Goal: Information Seeking & Learning: Learn about a topic

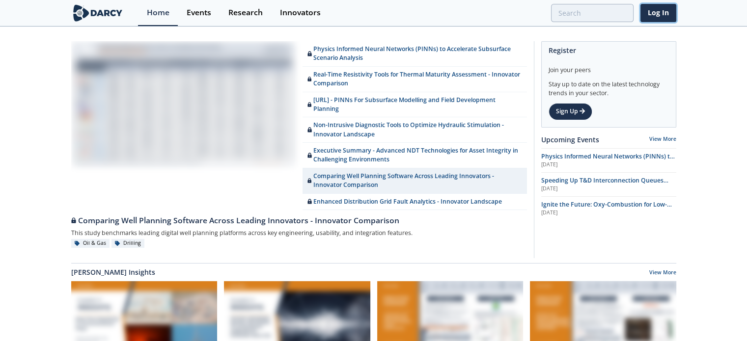
drag, startPoint x: 656, startPoint y: 11, endPoint x: 696, endPoint y: 111, distance: 108.0
click at [656, 11] on link "Log In" at bounding box center [658, 13] width 36 height 18
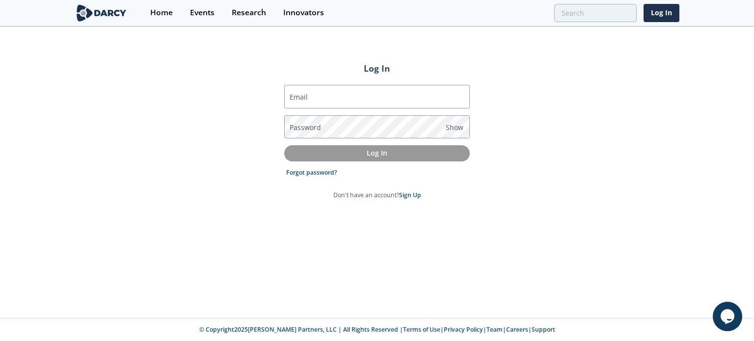
type input "[PERSON_NAME][EMAIL_ADDRESS][DOMAIN_NAME]"
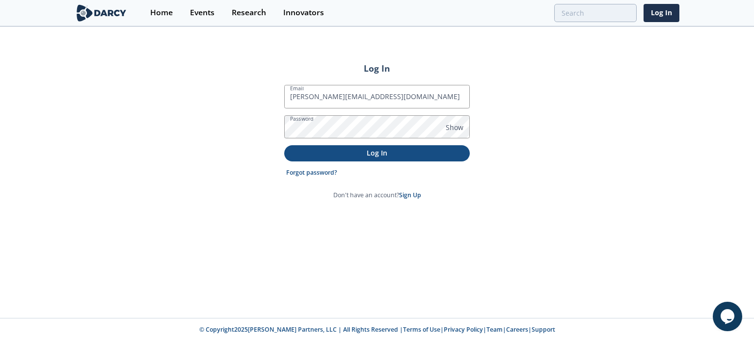
click at [353, 150] on p "Log In" at bounding box center [377, 153] width 172 height 10
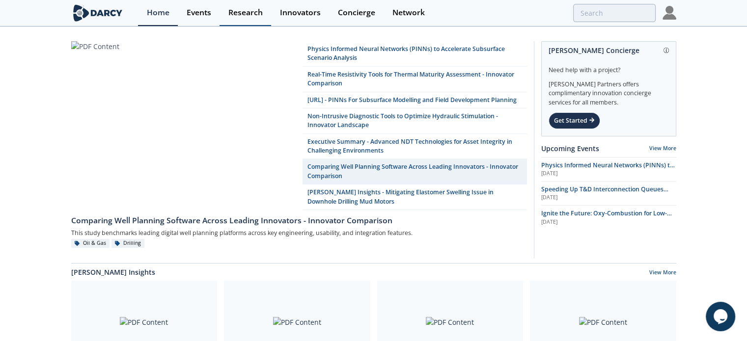
click at [249, 11] on div "Research" at bounding box center [245, 13] width 34 height 8
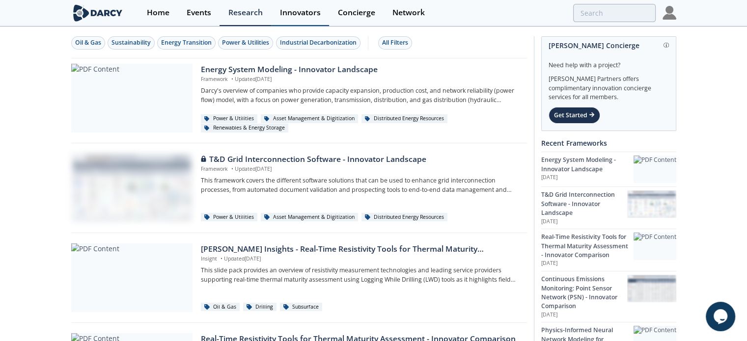
click at [304, 15] on div "Innovators" at bounding box center [300, 13] width 41 height 8
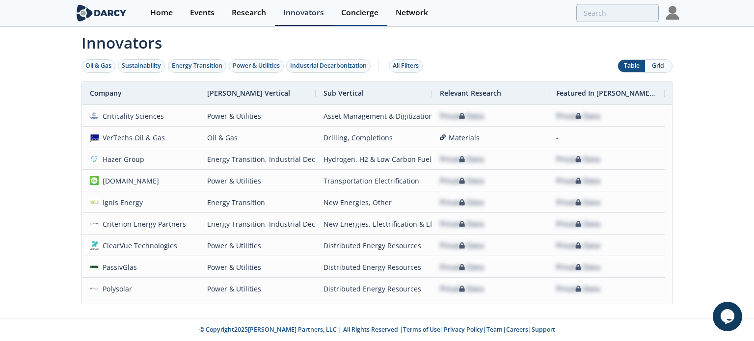
click at [369, 14] on div "Concierge" at bounding box center [359, 13] width 37 height 8
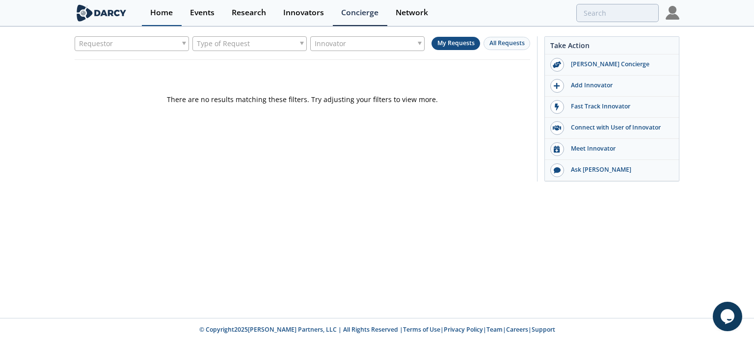
click at [161, 10] on div "Home" at bounding box center [161, 13] width 23 height 8
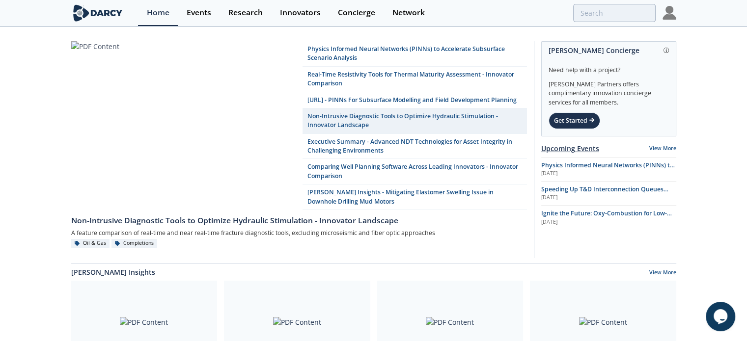
click at [567, 148] on link "Upcoming Events" at bounding box center [570, 148] width 58 height 10
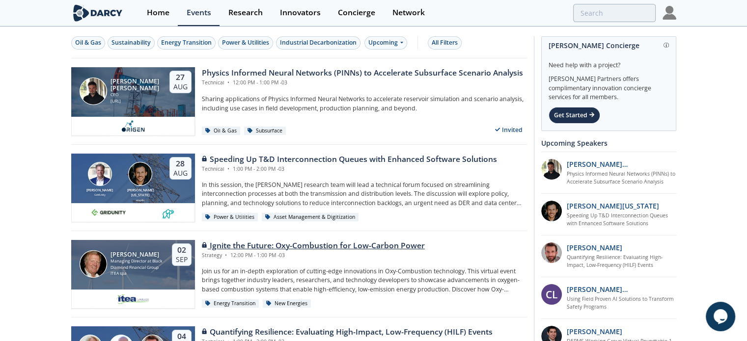
click at [273, 245] on div "Ignite the Future: Oxy-Combustion for Low-Carbon Power" at bounding box center [313, 246] width 223 height 12
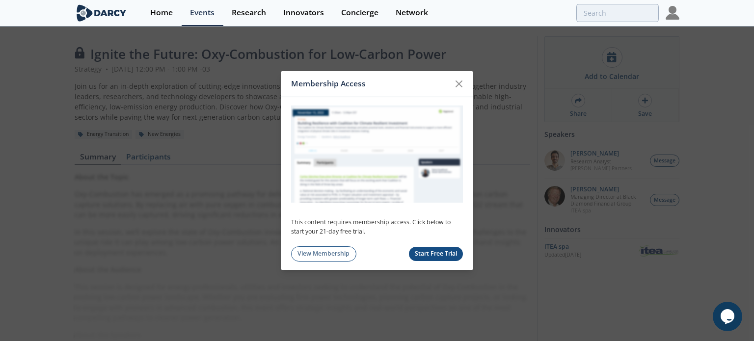
click at [466, 81] on div at bounding box center [459, 84] width 19 height 19
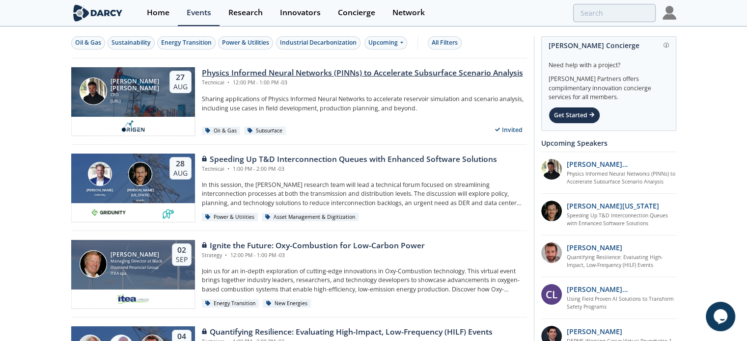
click at [289, 76] on div "Physics Informed Neural Networks (PINNs) to Accelerate Subsurface Scenario Anal…" at bounding box center [362, 73] width 321 height 12
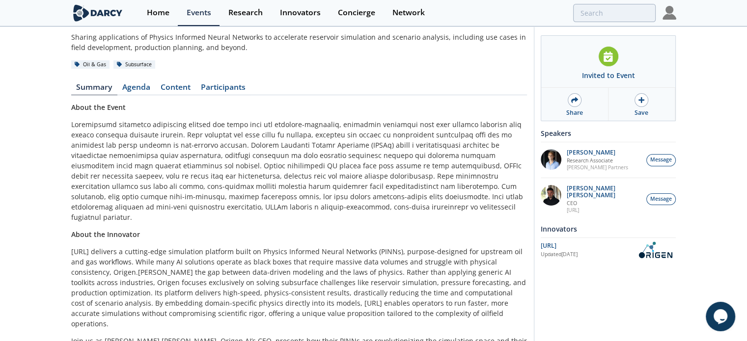
scroll to position [70, 0]
click at [145, 84] on link "Agenda" at bounding box center [136, 88] width 38 height 12
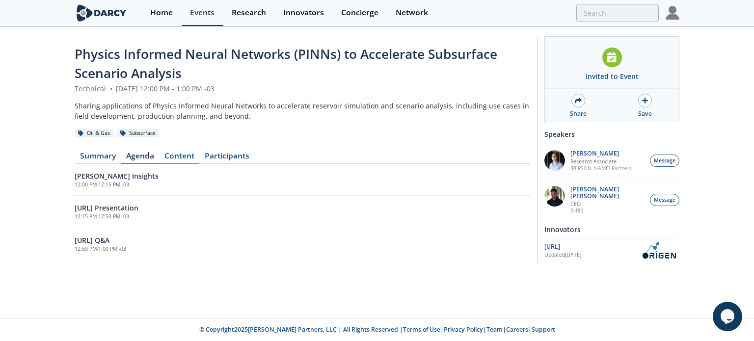
click at [189, 158] on link "Content" at bounding box center [179, 158] width 40 height 12
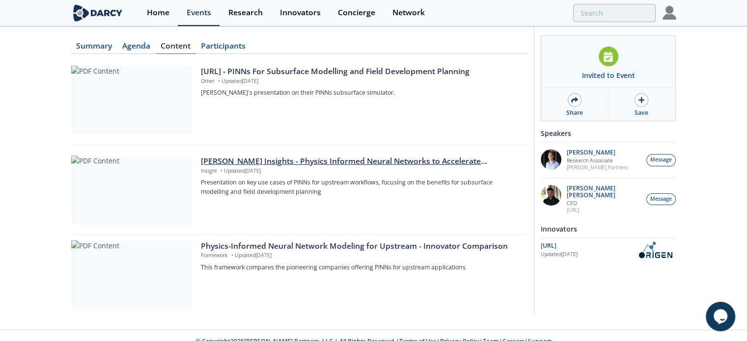
scroll to position [121, 0]
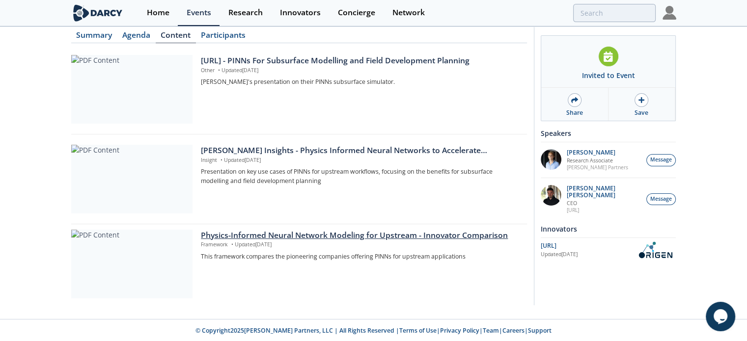
click at [222, 236] on div "Physics-Informed Neural Network Modeling for Upstream - Innovator Comparison" at bounding box center [360, 236] width 319 height 12
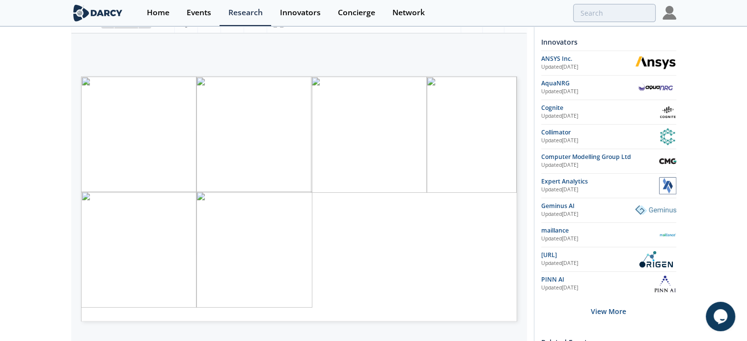
scroll to position [159, 0]
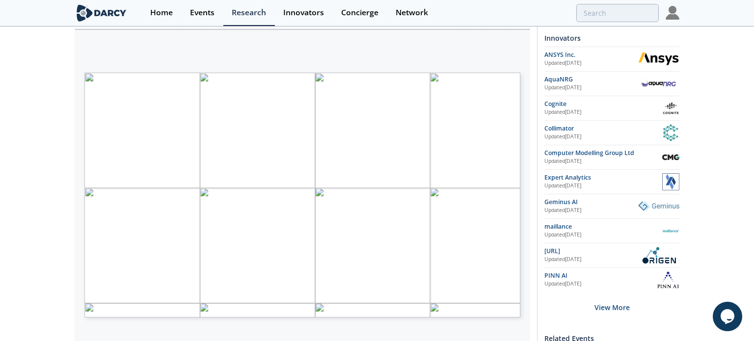
type input "1"
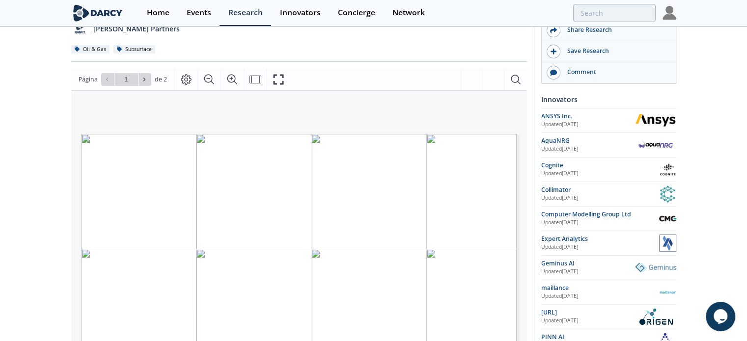
scroll to position [96, 0]
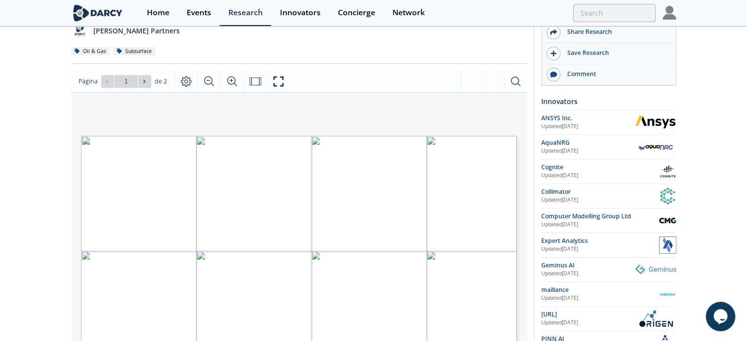
click at [654, 121] on img at bounding box center [655, 121] width 41 height 13
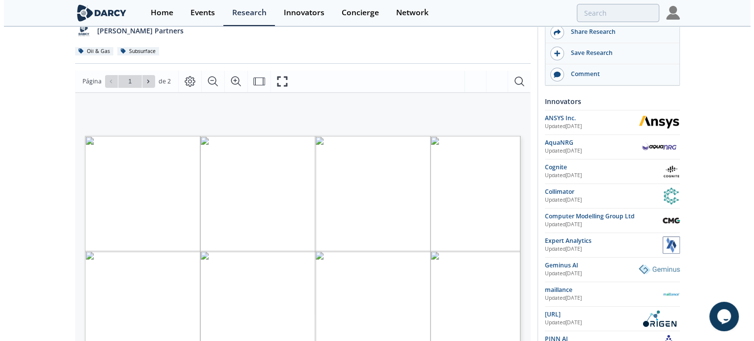
scroll to position [0, 0]
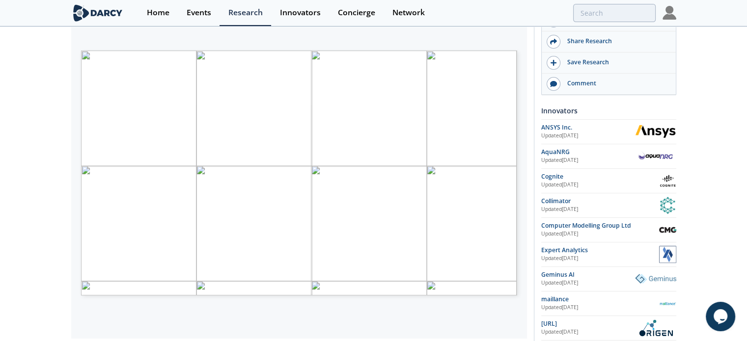
scroll to position [194, 0]
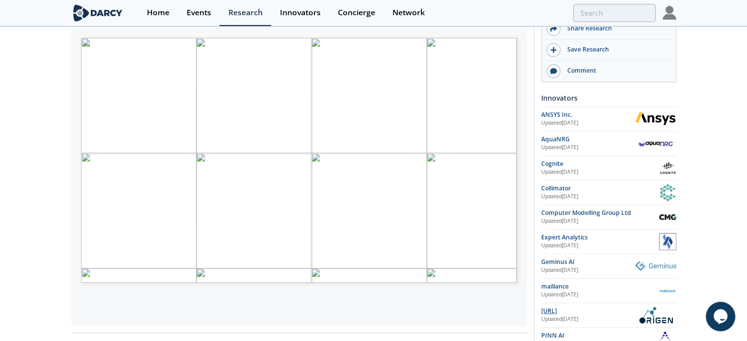
click at [548, 308] on div "[URL]" at bounding box center [588, 311] width 94 height 9
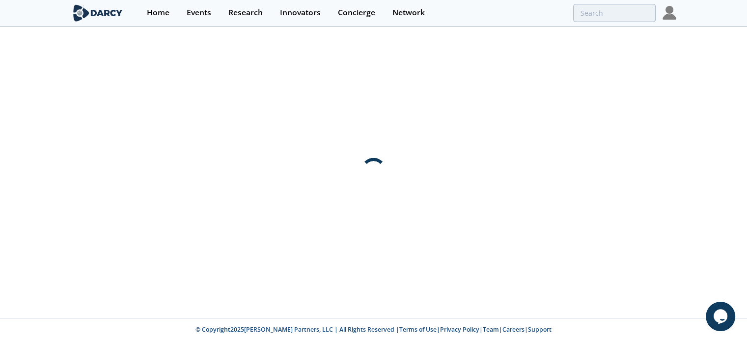
scroll to position [0, 0]
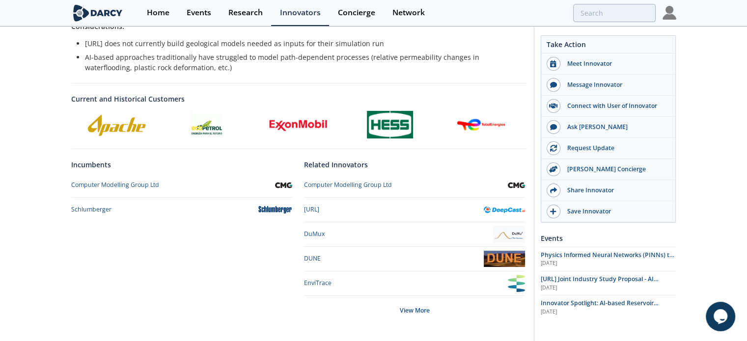
scroll to position [393, 0]
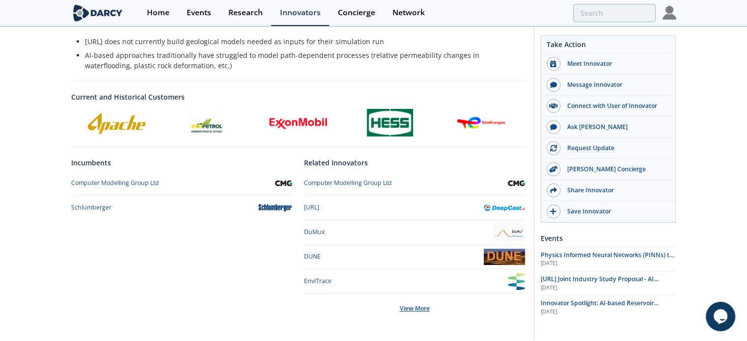
click at [421, 308] on div "View More" at bounding box center [414, 308] width 221 height 29
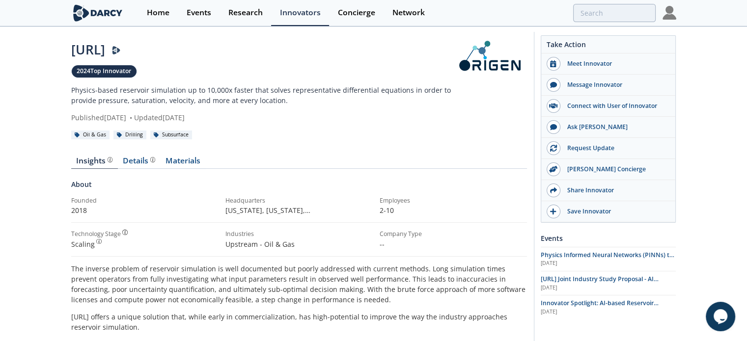
scroll to position [0, 0]
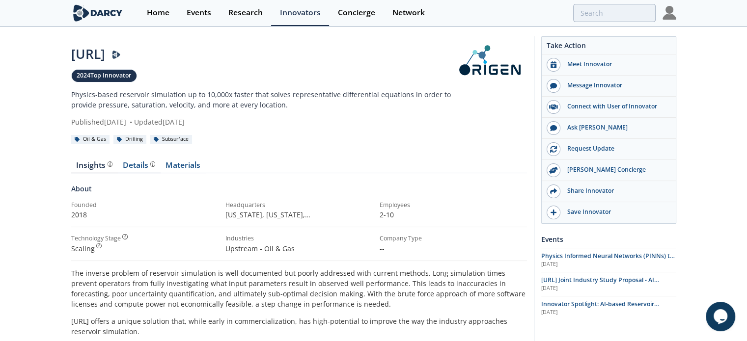
click at [139, 164] on div "Details" at bounding box center [139, 166] width 32 height 8
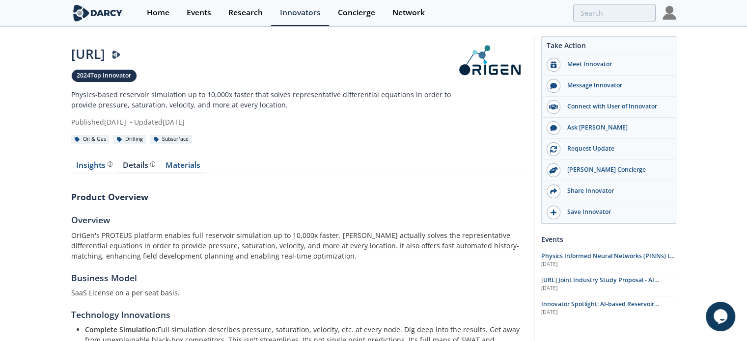
click at [179, 166] on link "Materials" at bounding box center [183, 168] width 45 height 12
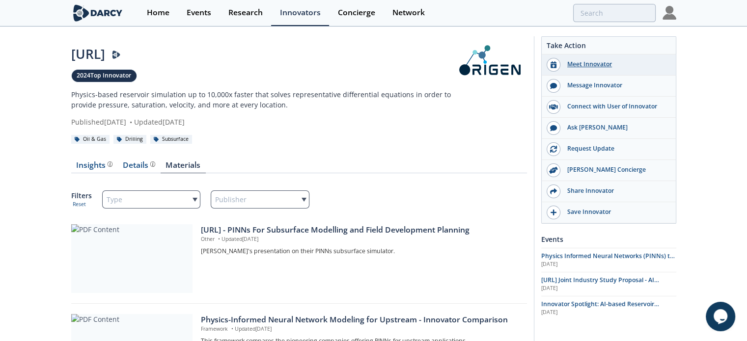
click at [598, 64] on div "Meet Innovator" at bounding box center [615, 64] width 110 height 9
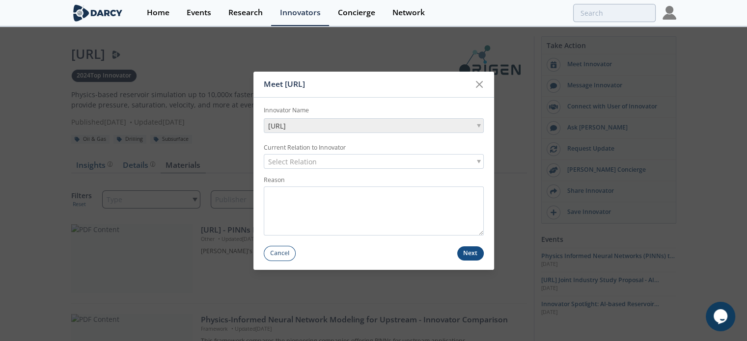
click at [475, 158] on div "Select Relation" at bounding box center [374, 161] width 220 height 15
click at [475, 162] on div "Select Relation" at bounding box center [374, 161] width 220 height 15
click at [479, 89] on icon at bounding box center [479, 85] width 12 height 12
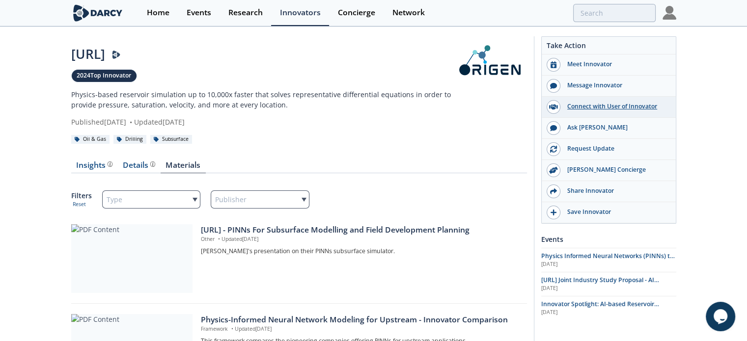
click at [579, 103] on div "Connect with User of Innovator" at bounding box center [615, 106] width 110 height 9
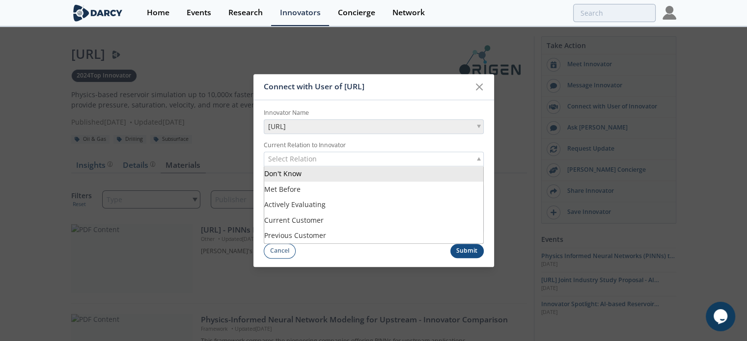
click at [435, 161] on div "Select Relation" at bounding box center [374, 159] width 220 height 15
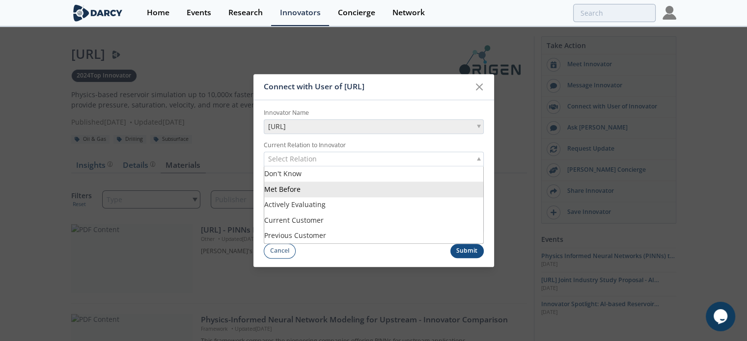
click at [449, 99] on div "Connect with User of [URL]" at bounding box center [373, 87] width 241 height 26
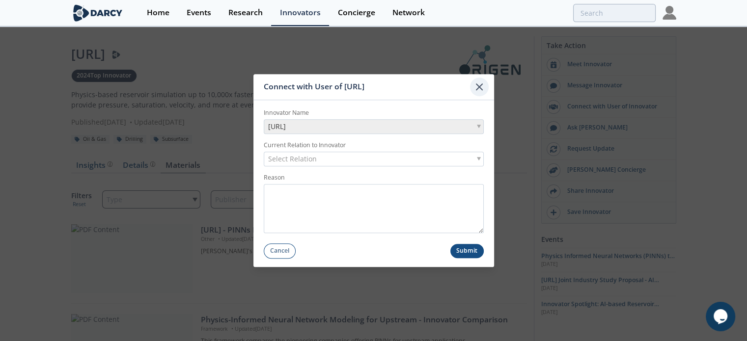
click at [485, 89] on div at bounding box center [479, 87] width 19 height 19
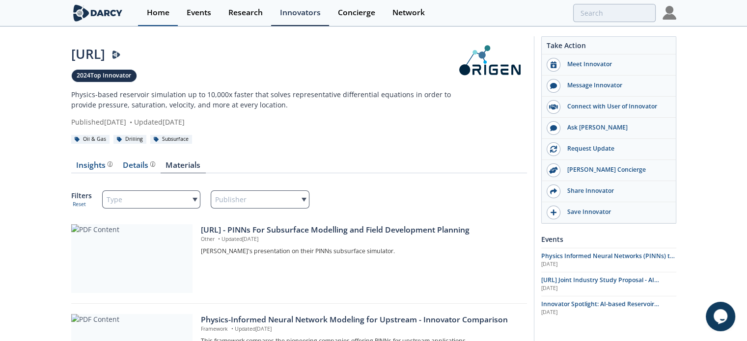
click at [153, 11] on div "Home" at bounding box center [158, 13] width 23 height 8
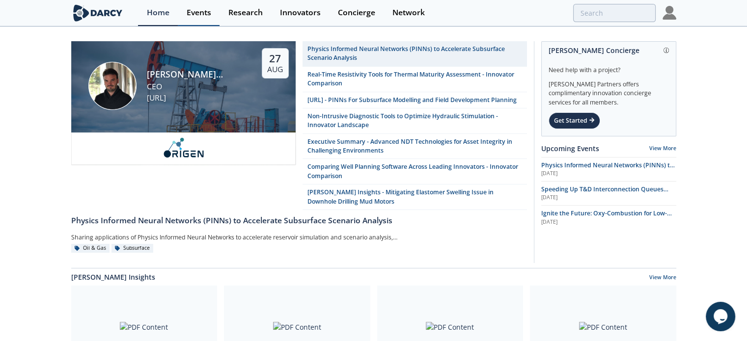
click at [206, 13] on div "Events" at bounding box center [199, 13] width 25 height 8
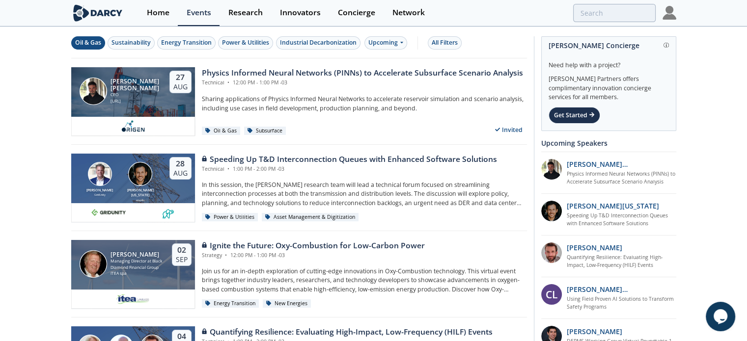
click at [84, 45] on div "Oil & Gas" at bounding box center [88, 42] width 26 height 9
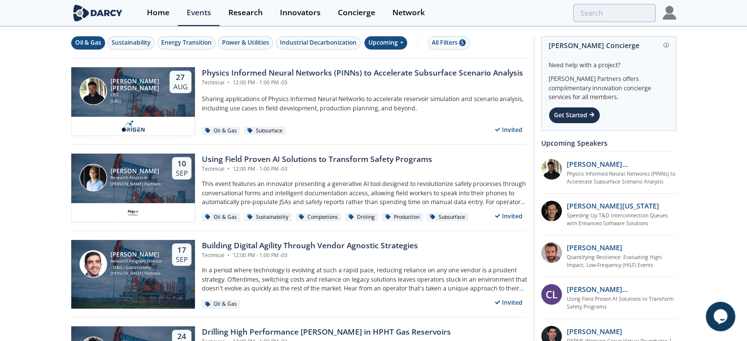
click at [387, 47] on div "Upcoming" at bounding box center [385, 42] width 43 height 13
click at [384, 74] on div "Past" at bounding box center [396, 75] width 61 height 16
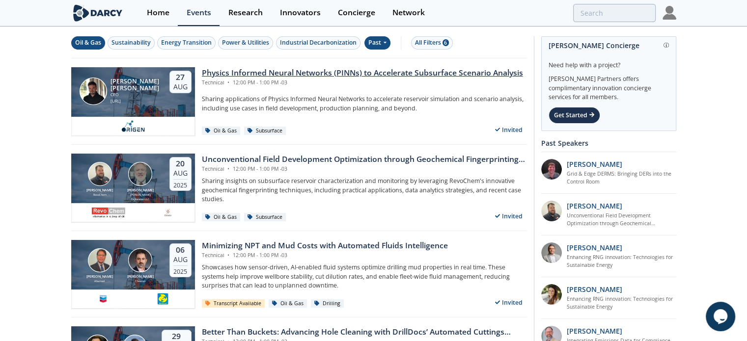
click at [242, 71] on div "Physics Informed Neural Networks (PINNs) to Accelerate Subsurface Scenario Anal…" at bounding box center [362, 73] width 321 height 12
click at [263, 157] on div "Unconventional Field Development Optimization through Geochemical Fingerprintin…" at bounding box center [364, 160] width 325 height 12
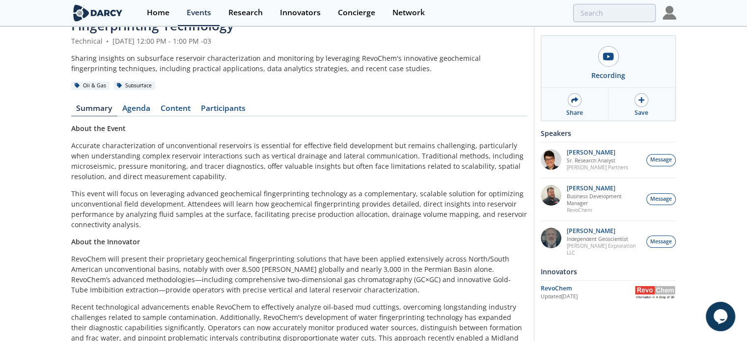
scroll to position [49, 0]
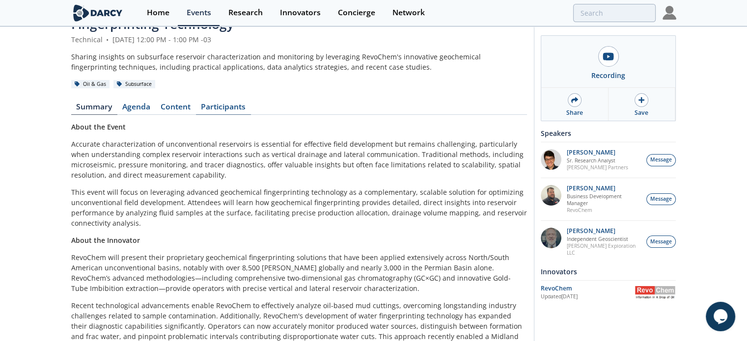
click at [230, 107] on link "Participants" at bounding box center [223, 109] width 55 height 12
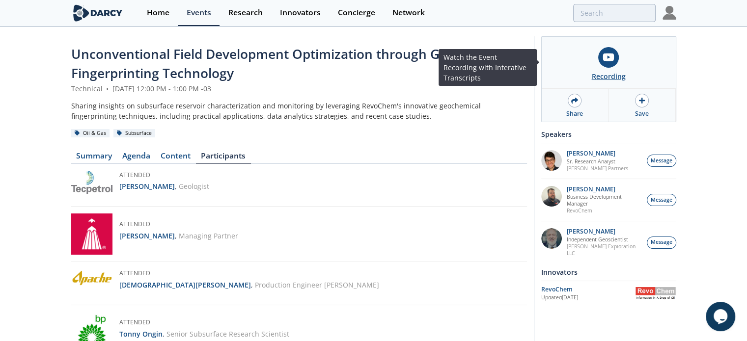
click at [612, 56] on icon at bounding box center [608, 58] width 11 height 8
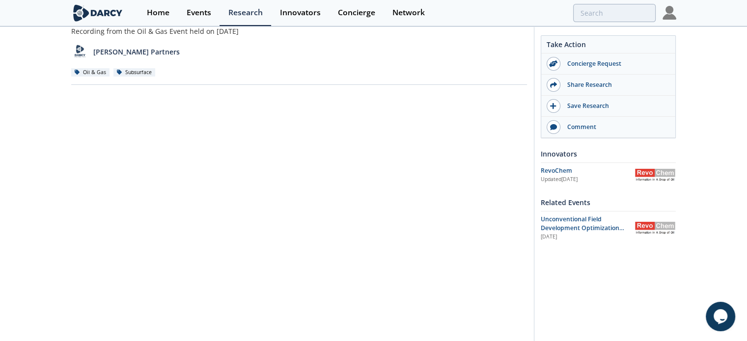
scroll to position [68, 0]
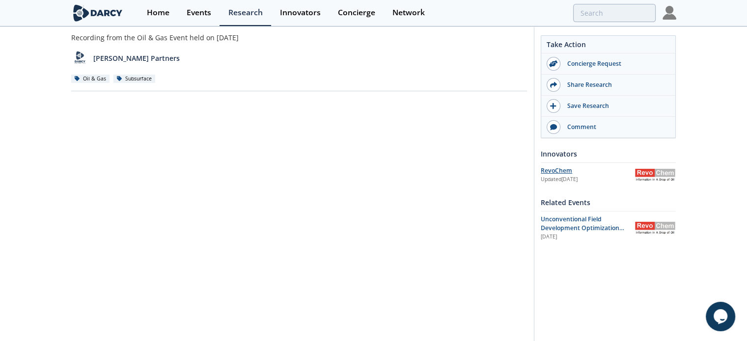
click at [560, 173] on div "RevoChem" at bounding box center [587, 170] width 94 height 9
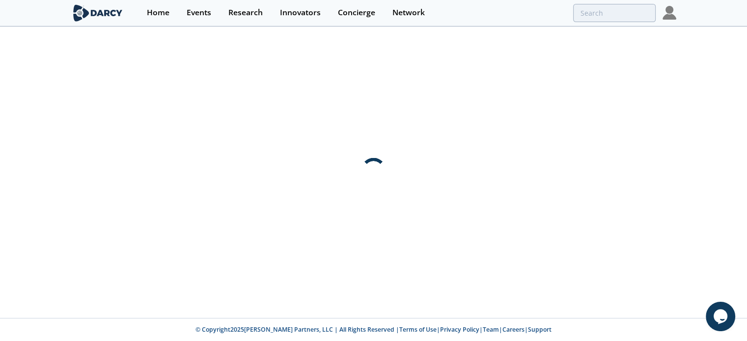
scroll to position [0, 0]
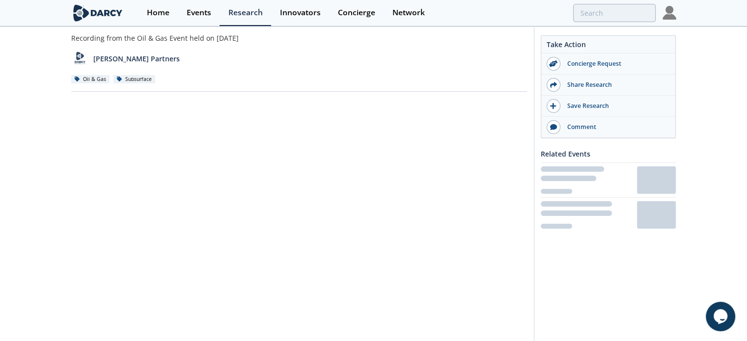
scroll to position [68, 0]
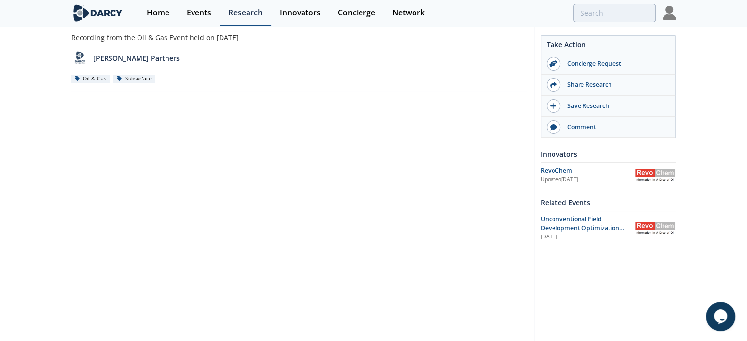
click at [243, 11] on div "Research" at bounding box center [245, 13] width 34 height 8
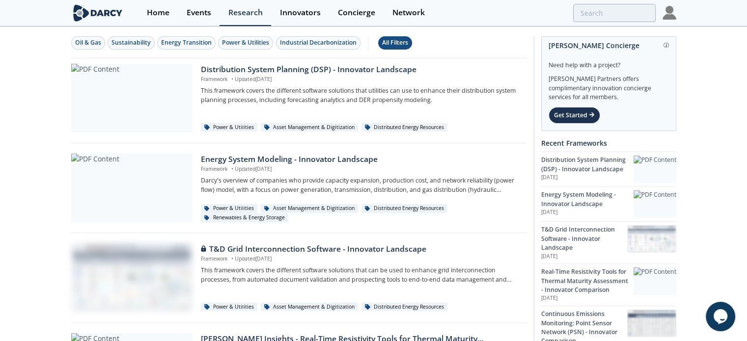
click at [394, 45] on div "All Filters" at bounding box center [395, 42] width 26 height 9
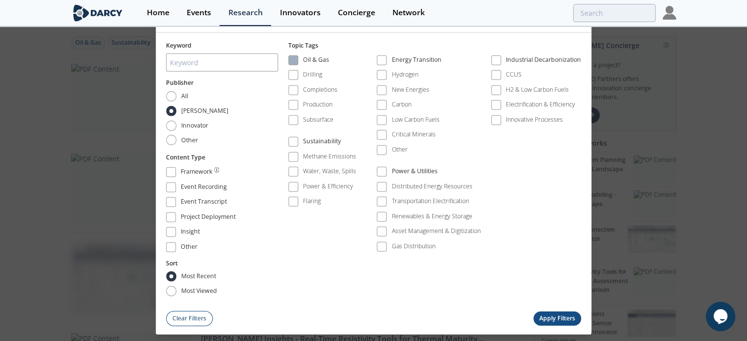
click at [295, 58] on span at bounding box center [293, 60] width 7 height 7
click at [567, 319] on button "Apply Filters" at bounding box center [557, 318] width 48 height 14
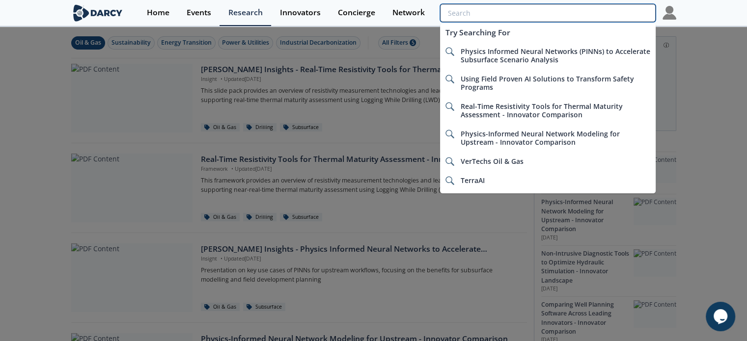
click at [620, 17] on input "search" at bounding box center [547, 13] width 215 height 18
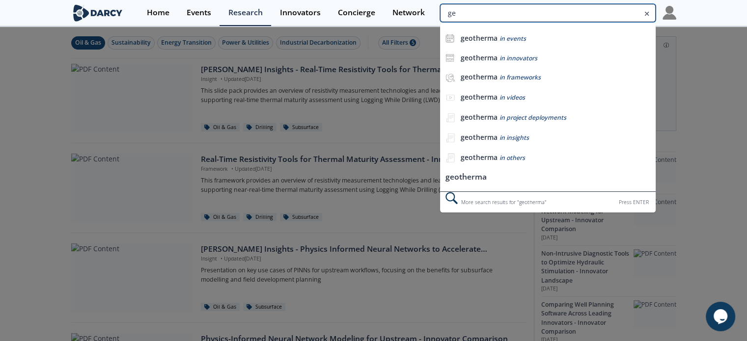
type input "g"
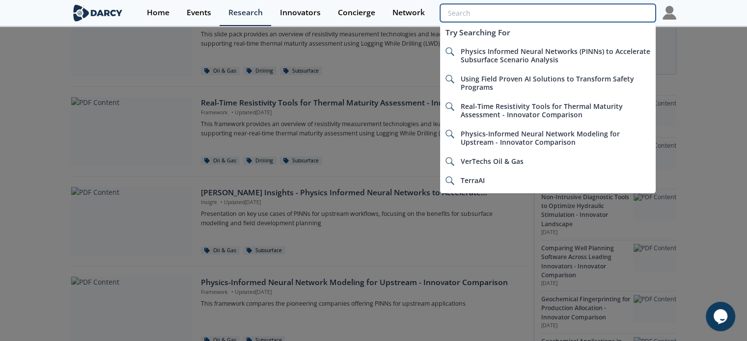
scroll to position [49, 0]
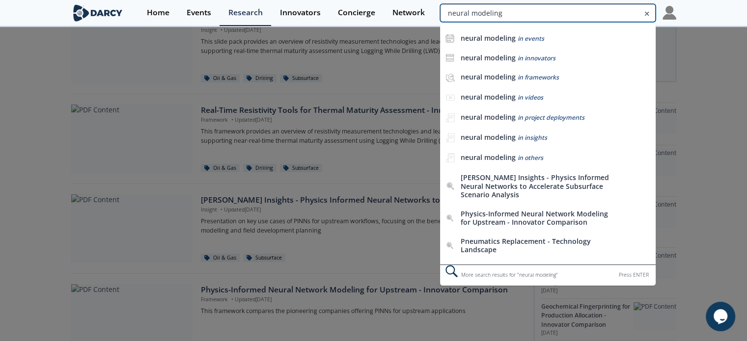
type input "neural modeling"
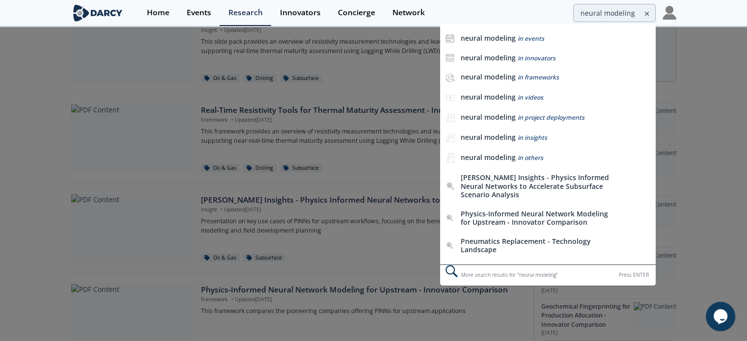
scroll to position [0, 0]
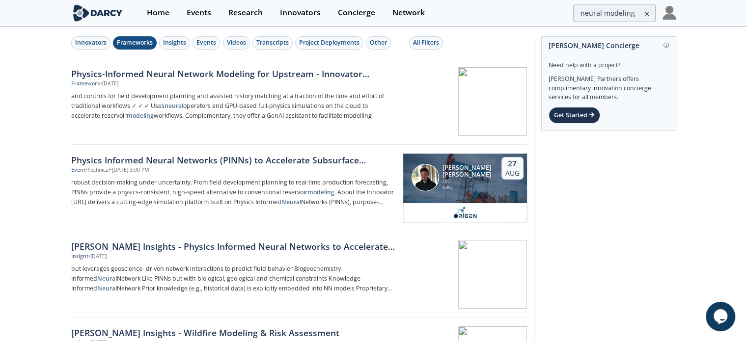
click at [124, 44] on div "Frameworks" at bounding box center [135, 42] width 36 height 9
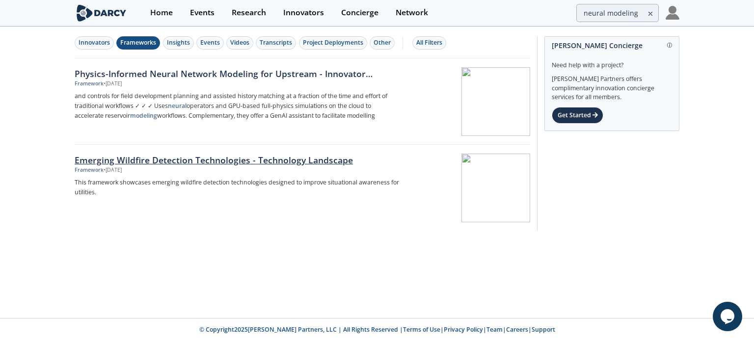
click at [207, 161] on div "Emerging Wildfire Detection Technologies - Technology Landscape" at bounding box center [237, 160] width 325 height 13
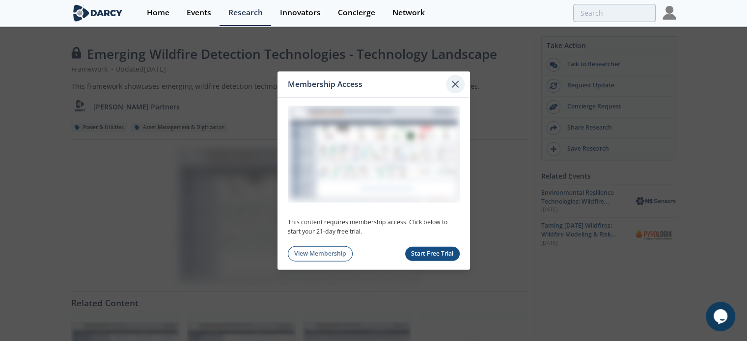
click at [454, 85] on icon at bounding box center [455, 84] width 6 height 6
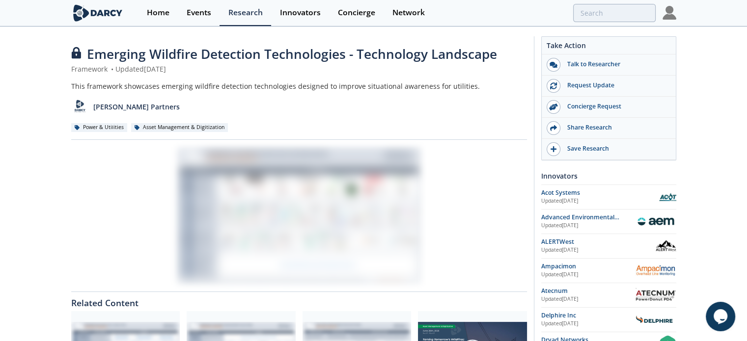
type input "neural modeling"
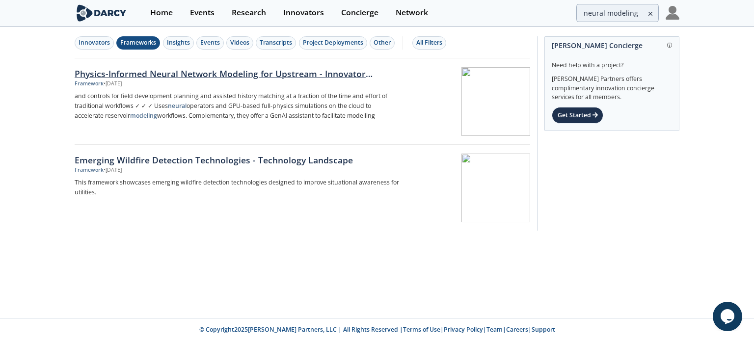
click at [240, 75] on div "Physics-Informed Neural Network Modeling for Upstream - Innovator Comparison" at bounding box center [237, 73] width 325 height 13
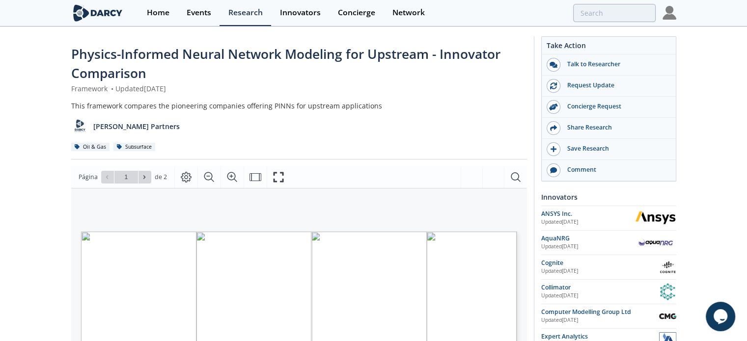
type input "neural modeling"
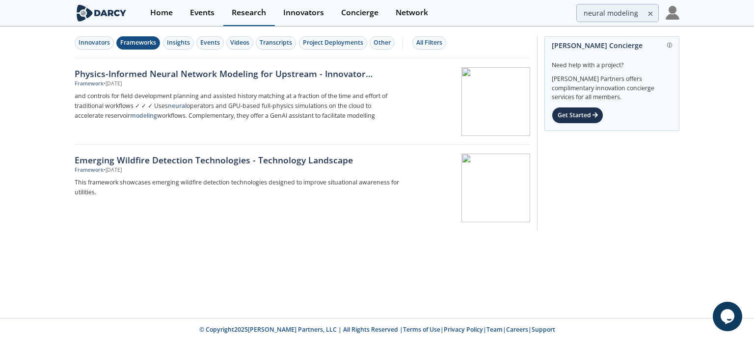
click at [256, 13] on div "Research" at bounding box center [249, 13] width 34 height 8
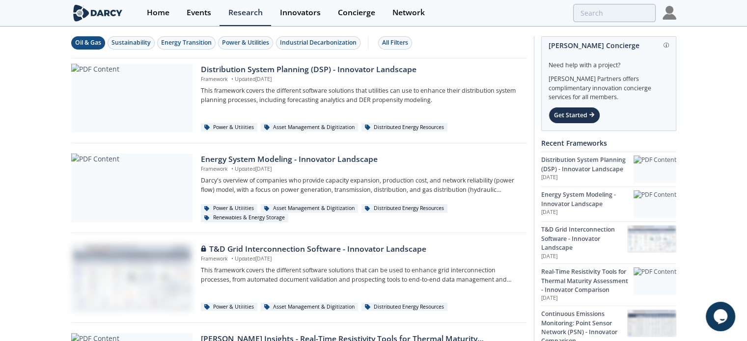
click at [81, 39] on div "Oil & Gas" at bounding box center [88, 42] width 26 height 9
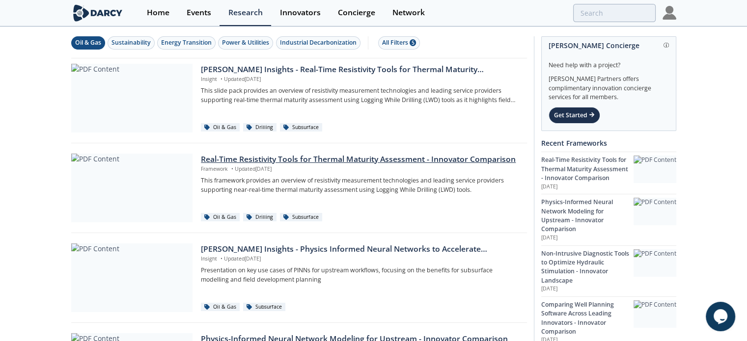
click at [355, 162] on div "Real-Time Resistivity Tools for Thermal Maturity Assessment - Innovator Compari…" at bounding box center [360, 160] width 319 height 12
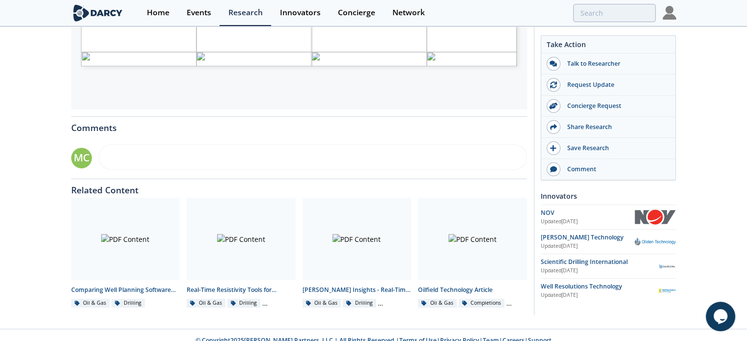
scroll to position [431, 0]
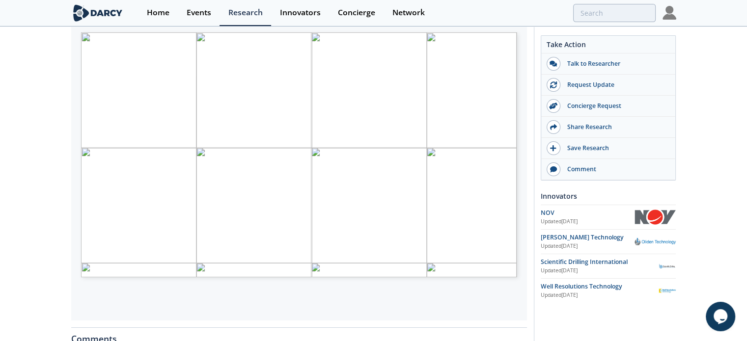
scroll to position [186, 0]
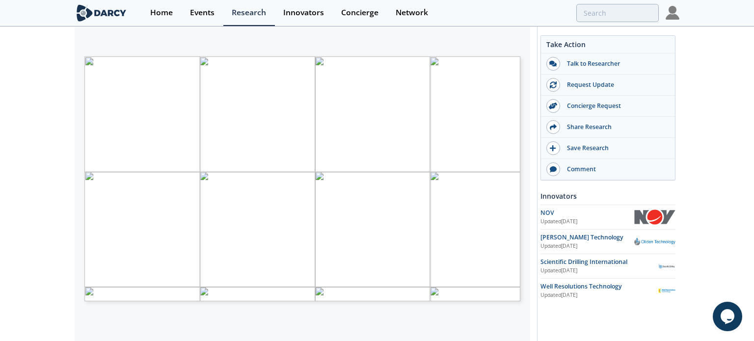
type input "2"
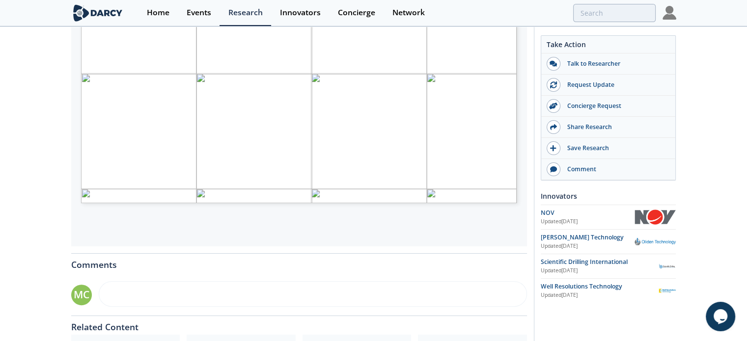
scroll to position [431, 0]
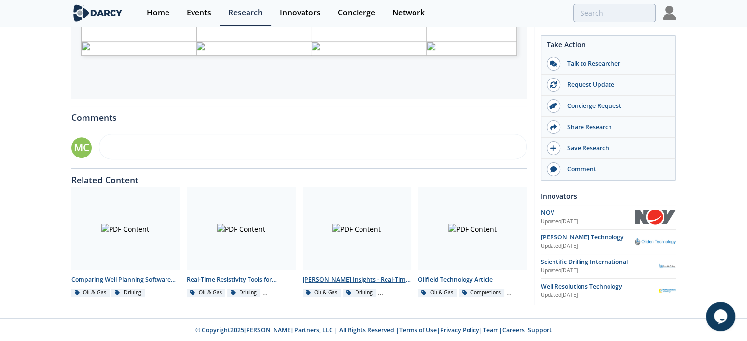
click at [363, 243] on div at bounding box center [356, 229] width 109 height 82
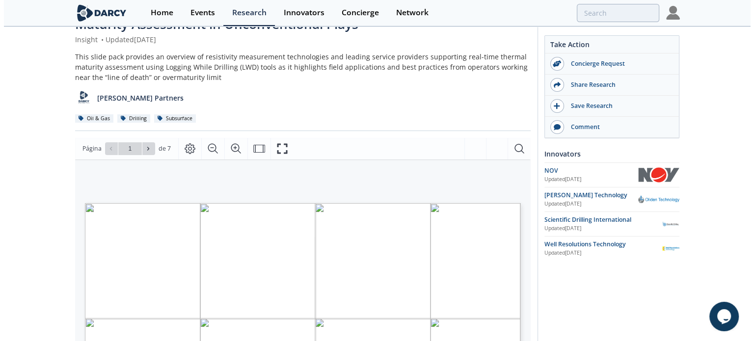
scroll to position [98, 0]
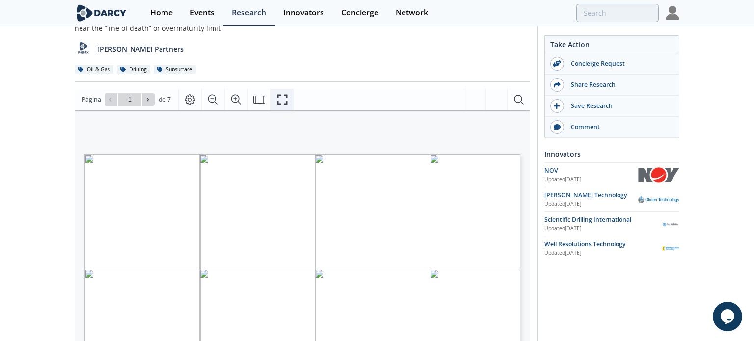
click at [271, 99] on button "Fullscreen" at bounding box center [281, 100] width 23 height 22
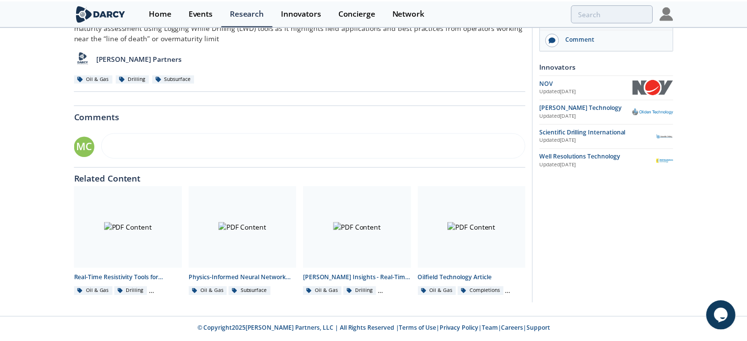
scroll to position [0, 0]
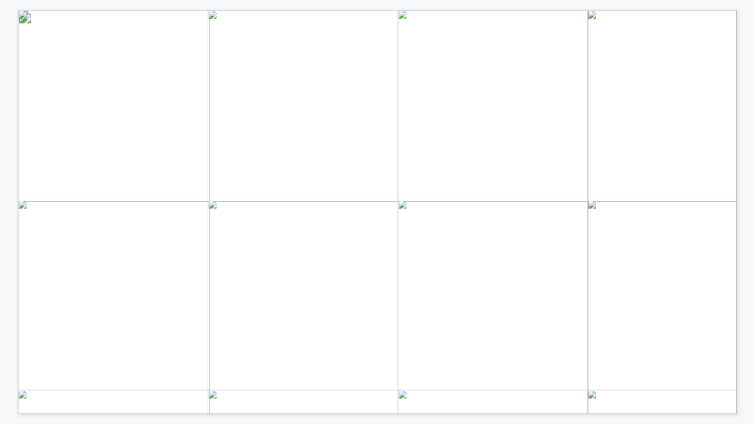
click at [389, 171] on span "Página 1" at bounding box center [610, 350] width 1151 height 647
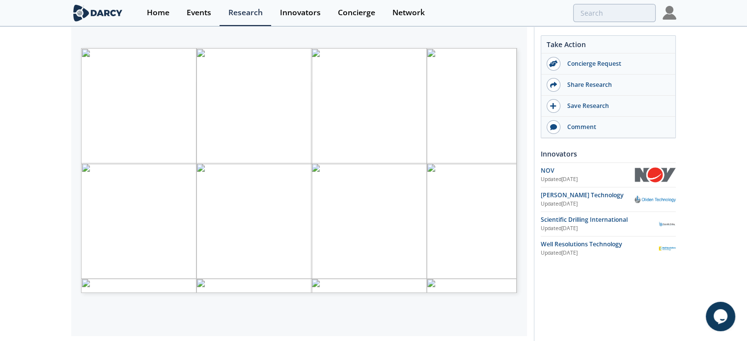
scroll to position [189, 0]
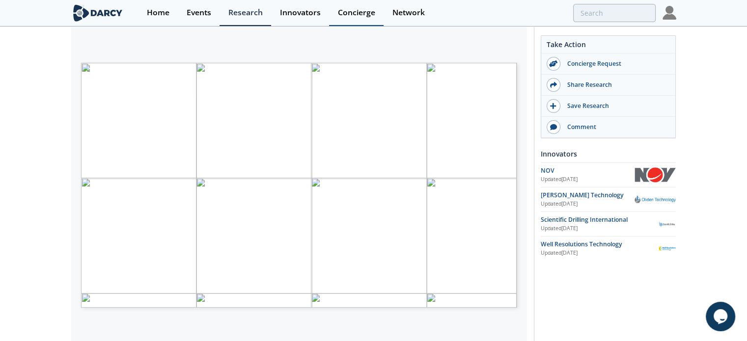
click at [349, 13] on div "Concierge" at bounding box center [356, 13] width 37 height 8
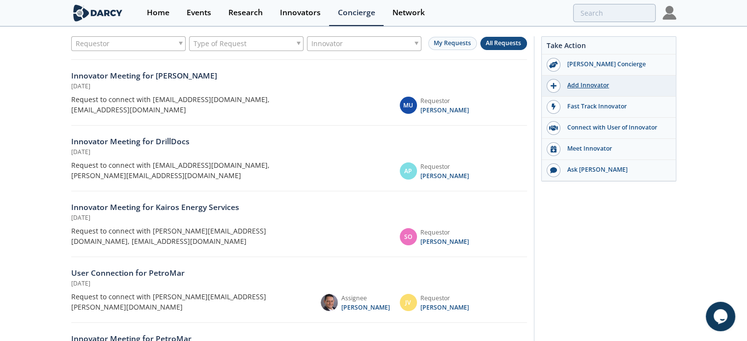
click at [599, 85] on div "Add Innovator" at bounding box center [615, 85] width 110 height 9
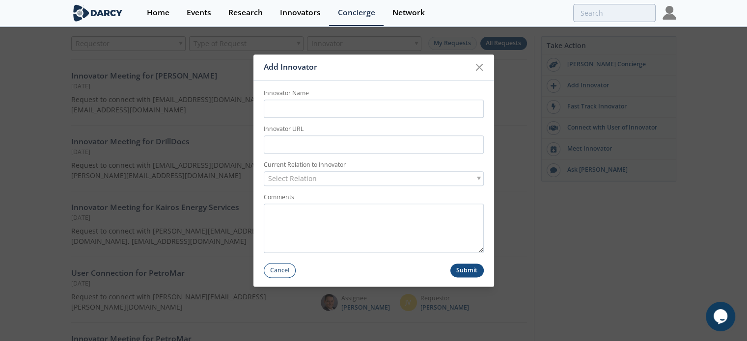
click at [437, 174] on div "Select Relation" at bounding box center [374, 178] width 220 height 15
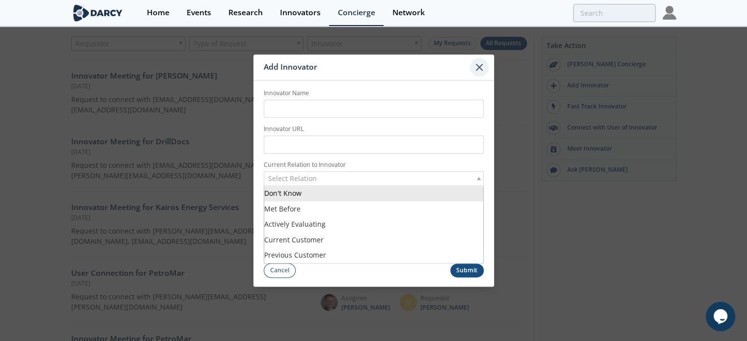
click at [480, 66] on icon at bounding box center [479, 67] width 6 height 6
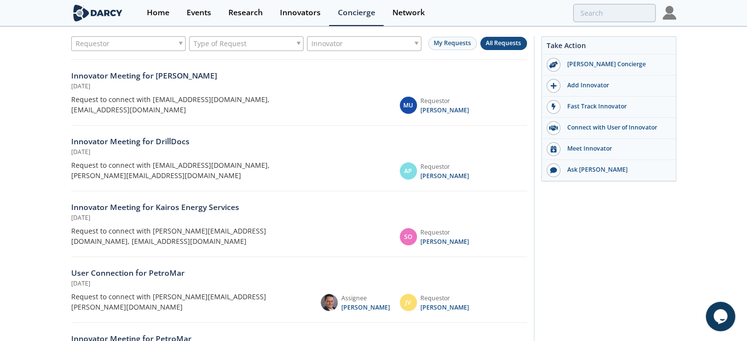
click at [599, 215] on div "Take Action [PERSON_NAME] Concierge Add Innovator Fast Track Innovator Connect …" at bounding box center [605, 259] width 142 height 446
click at [408, 5] on link "Network" at bounding box center [408, 13] width 50 height 26
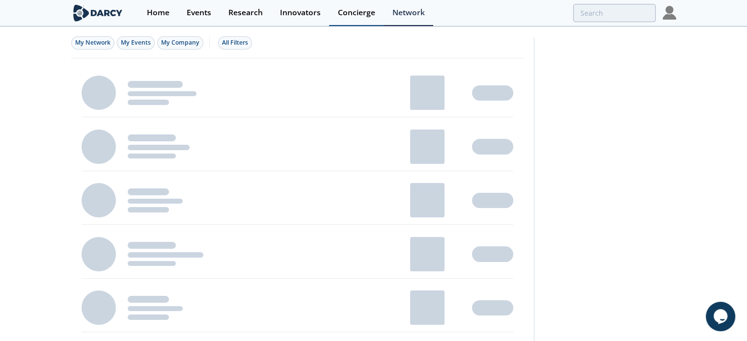
click at [363, 18] on link "Concierge" at bounding box center [356, 13] width 54 height 26
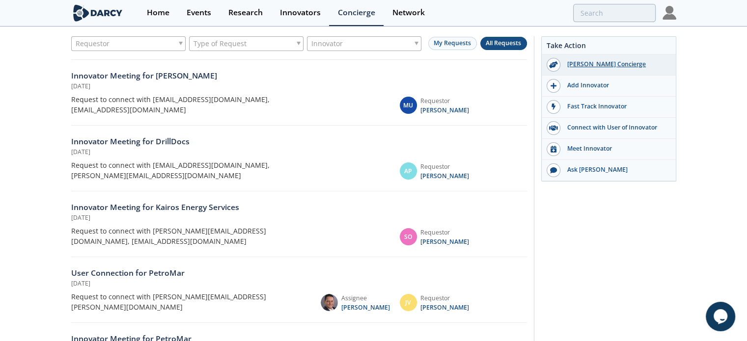
click at [566, 65] on div "[PERSON_NAME] Concierge" at bounding box center [615, 64] width 110 height 9
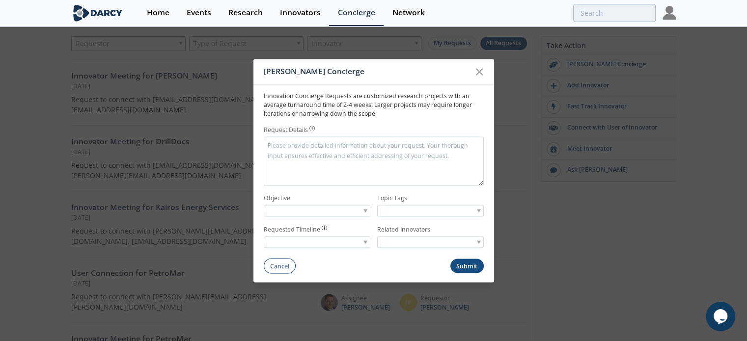
click at [477, 212] on span at bounding box center [479, 210] width 4 height 3
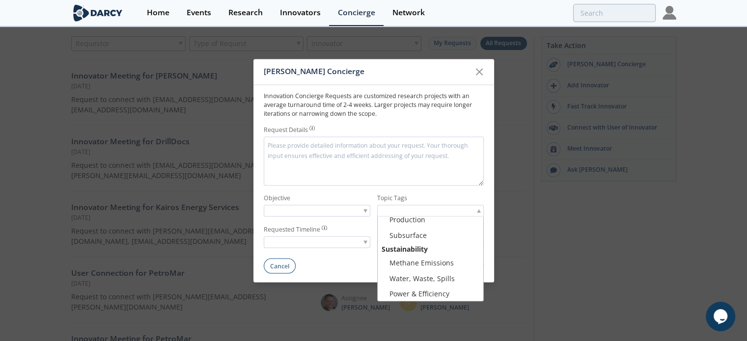
scroll to position [159, 0]
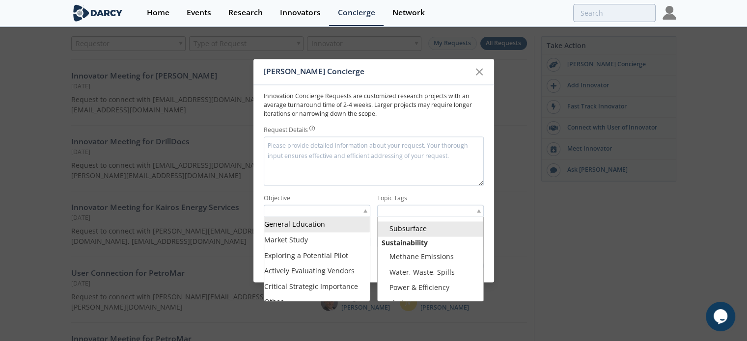
click at [353, 213] on div at bounding box center [317, 211] width 107 height 12
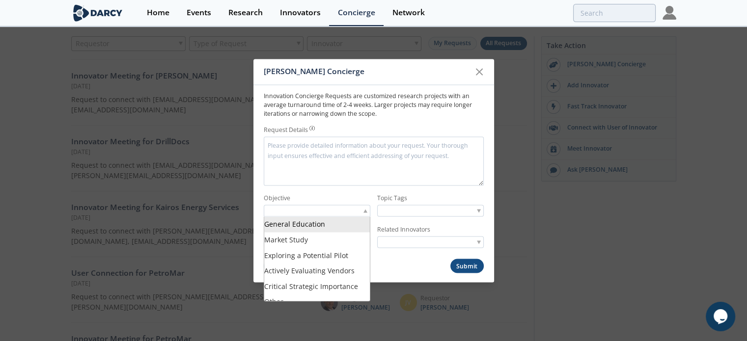
scroll to position [8, 0]
click at [414, 245] on input "search" at bounding box center [414, 242] width 75 height 10
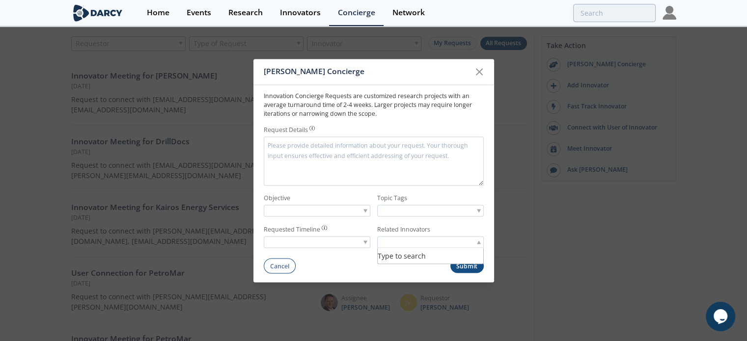
click at [346, 242] on div at bounding box center [317, 242] width 107 height 12
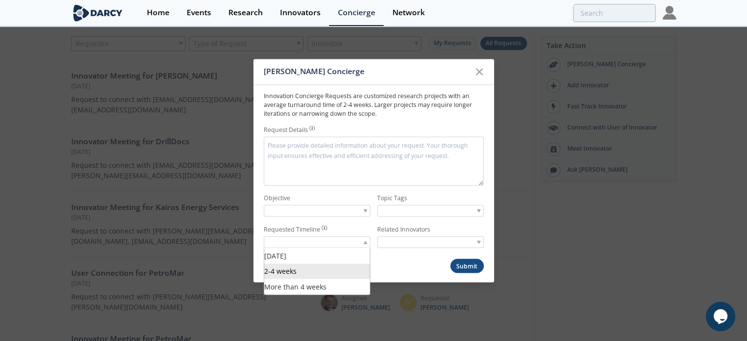
click at [400, 261] on div "Cancel Submit" at bounding box center [374, 266] width 220 height 15
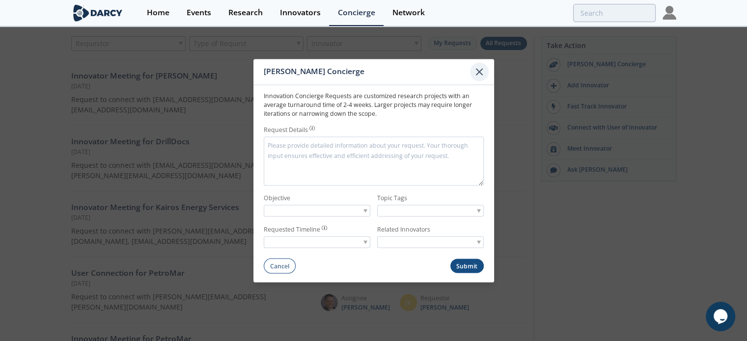
click at [477, 74] on icon at bounding box center [479, 72] width 6 height 6
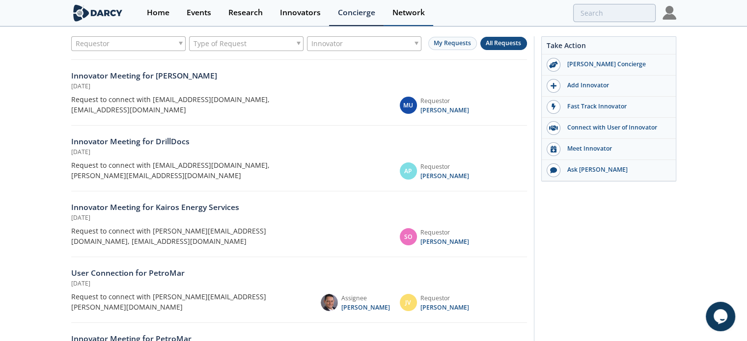
click at [402, 13] on div "Network" at bounding box center [408, 13] width 32 height 8
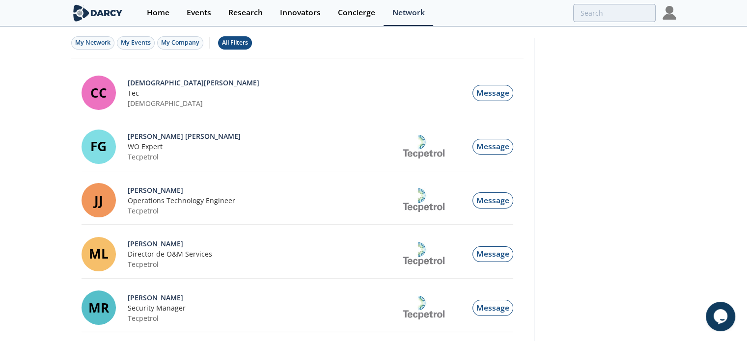
click at [237, 47] on div "All Filters" at bounding box center [235, 42] width 26 height 9
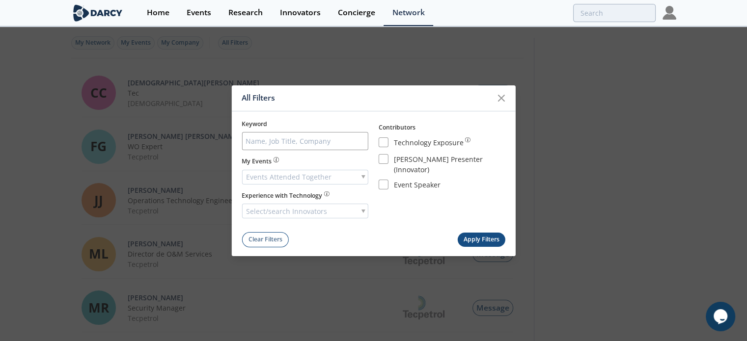
click at [361, 206] on div "Select/search Innovators" at bounding box center [305, 211] width 127 height 15
click at [405, 210] on div "Contributors Technology Exposure [PERSON_NAME] Presenter (Innovator) Event Spea…" at bounding box center [441, 171] width 127 height 102
click at [327, 208] on span "Select/search Innovators" at bounding box center [286, 211] width 81 height 14
type input "r"
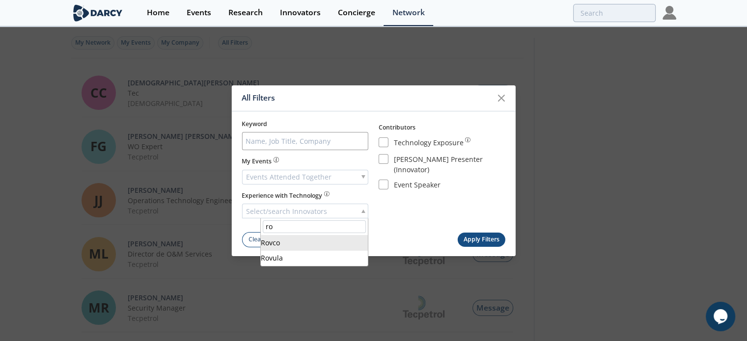
type input "r"
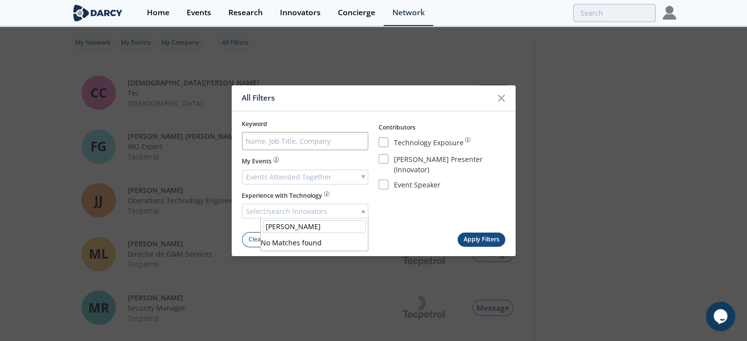
type input "[PERSON_NAME]"
click at [327, 209] on span "Select/search Innovators" at bounding box center [286, 211] width 81 height 14
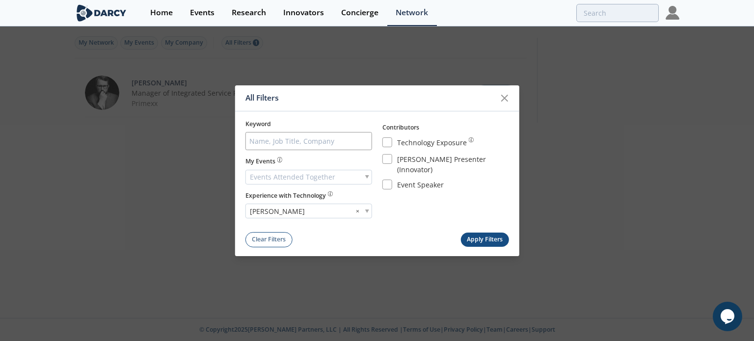
click at [465, 242] on button "Apply Filters" at bounding box center [485, 240] width 48 height 14
